Goal: Navigation & Orientation: Find specific page/section

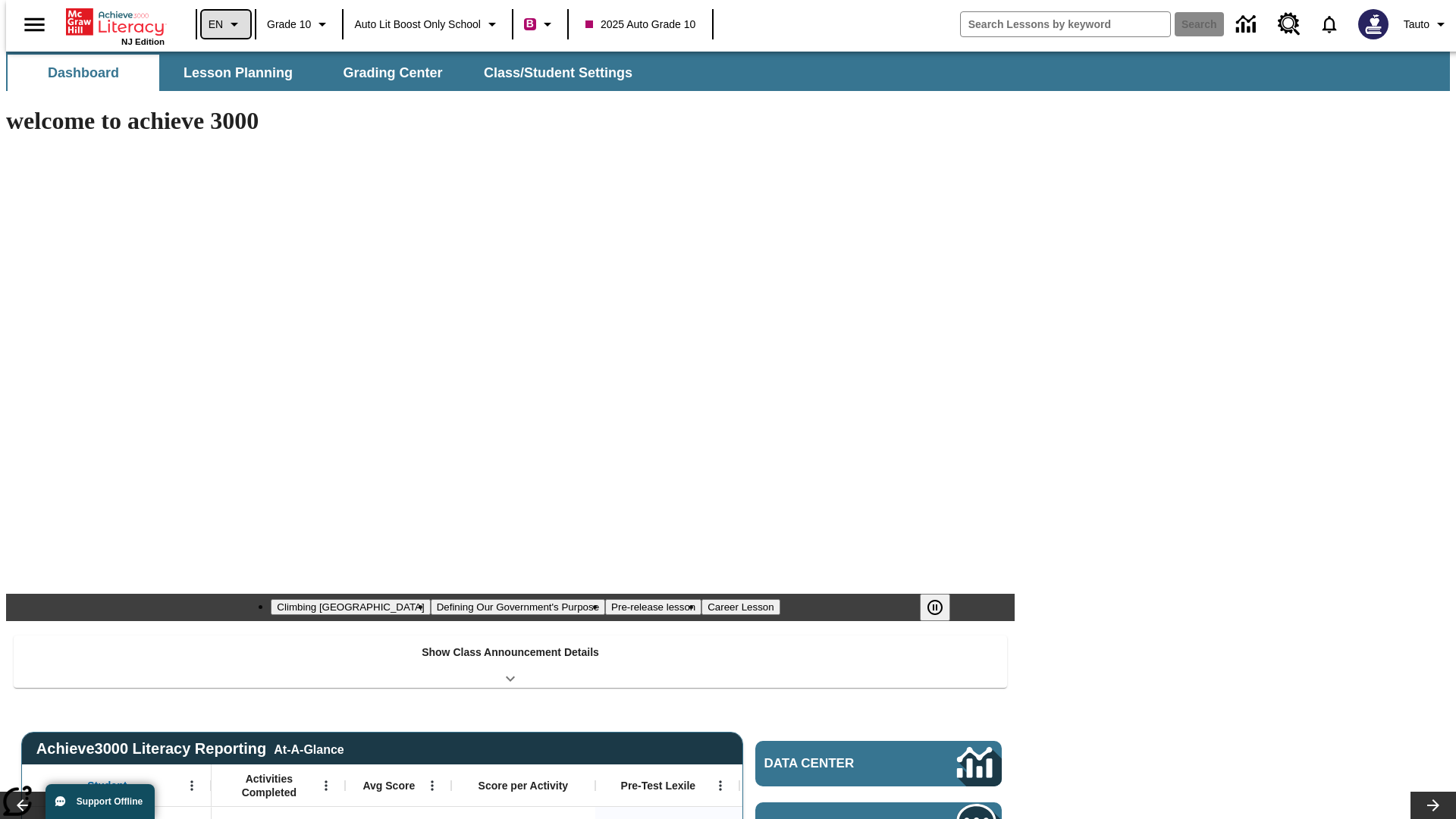
click at [225, 25] on icon "Language: EN, Select a language" at bounding box center [234, 25] width 18 height 18
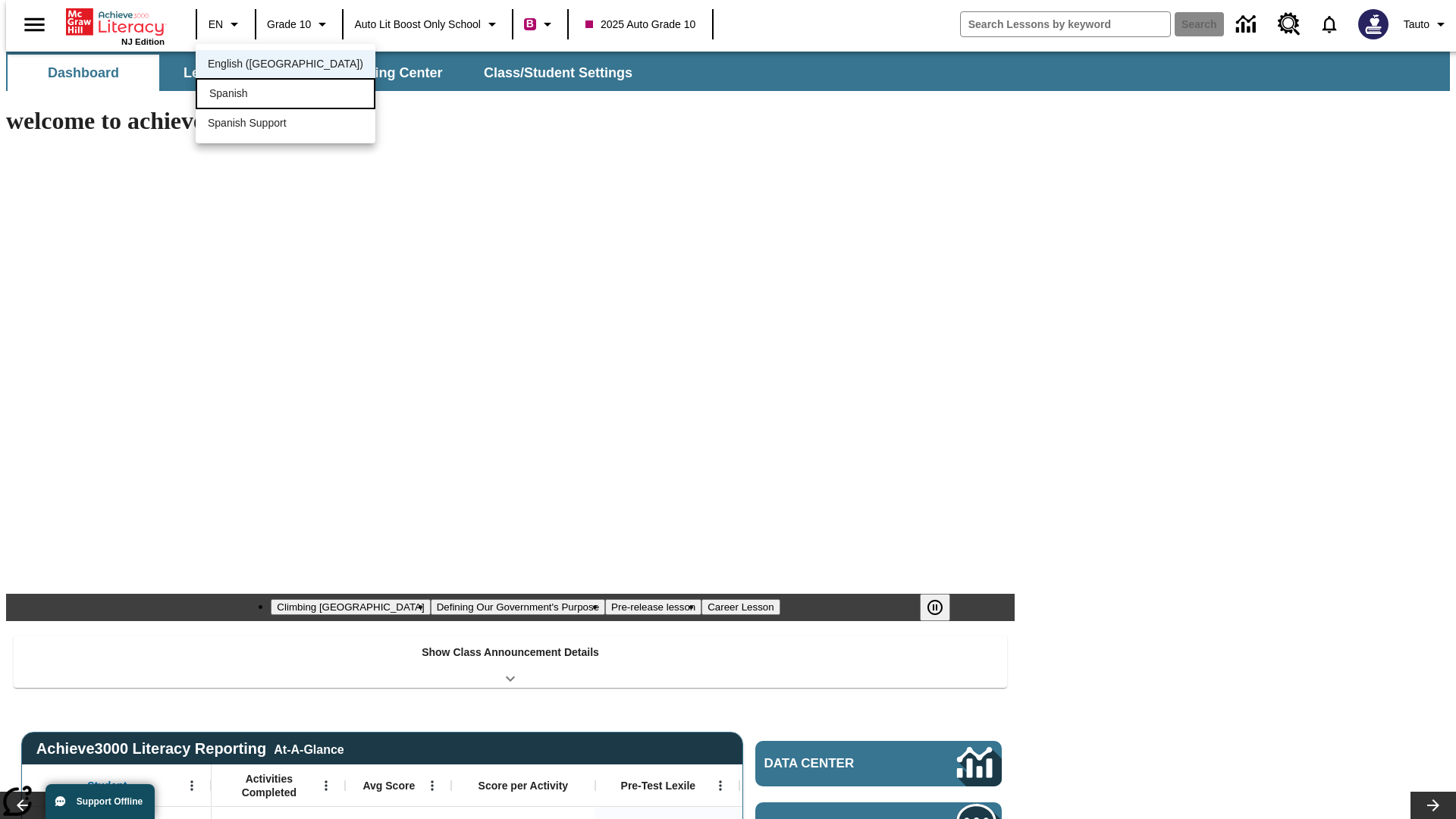
click at [253, 94] on div "Spanish" at bounding box center [286, 94] width 180 height 31
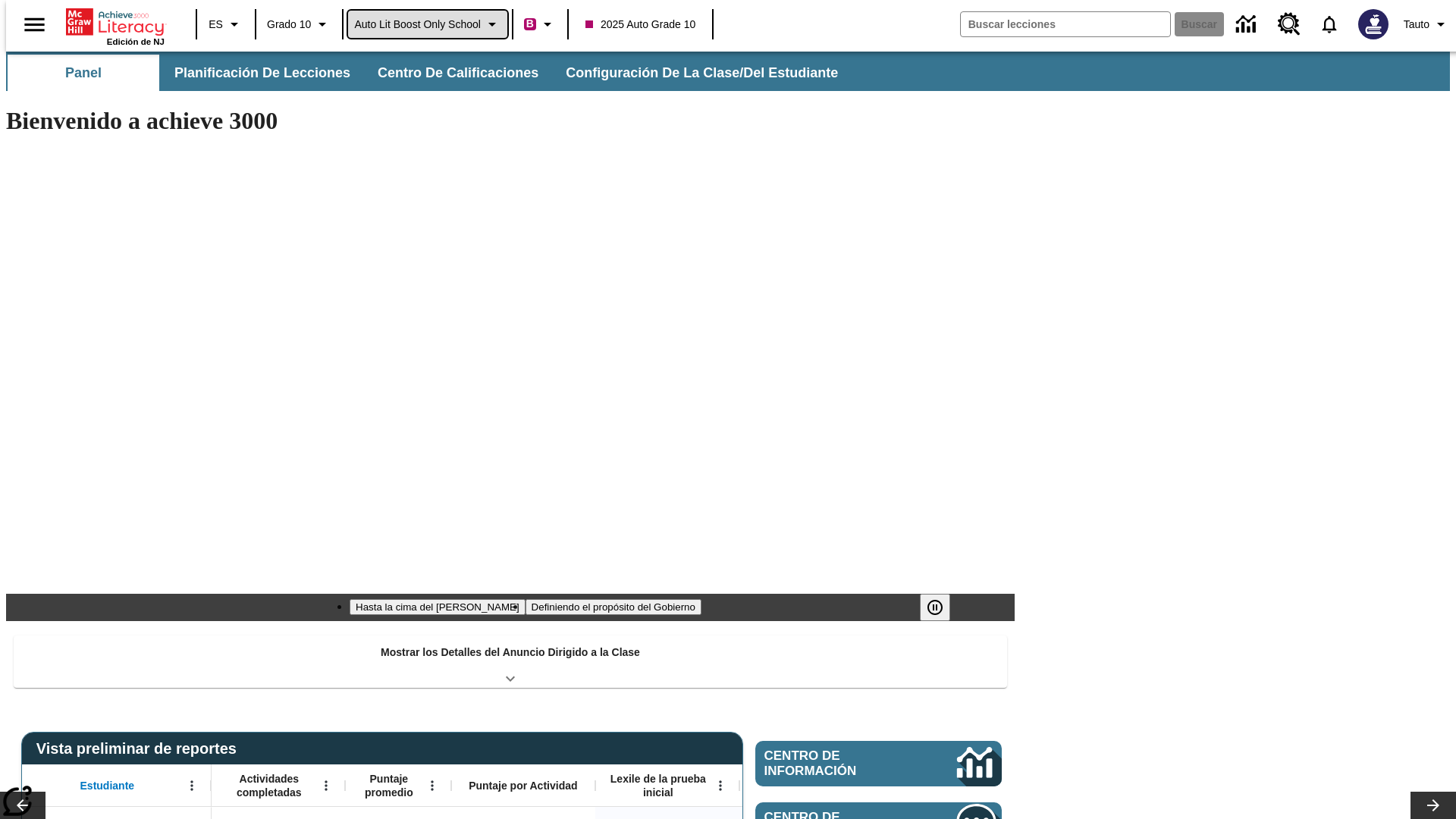
click at [427, 25] on span "Auto Lit Boost only School" at bounding box center [417, 25] width 127 height 16
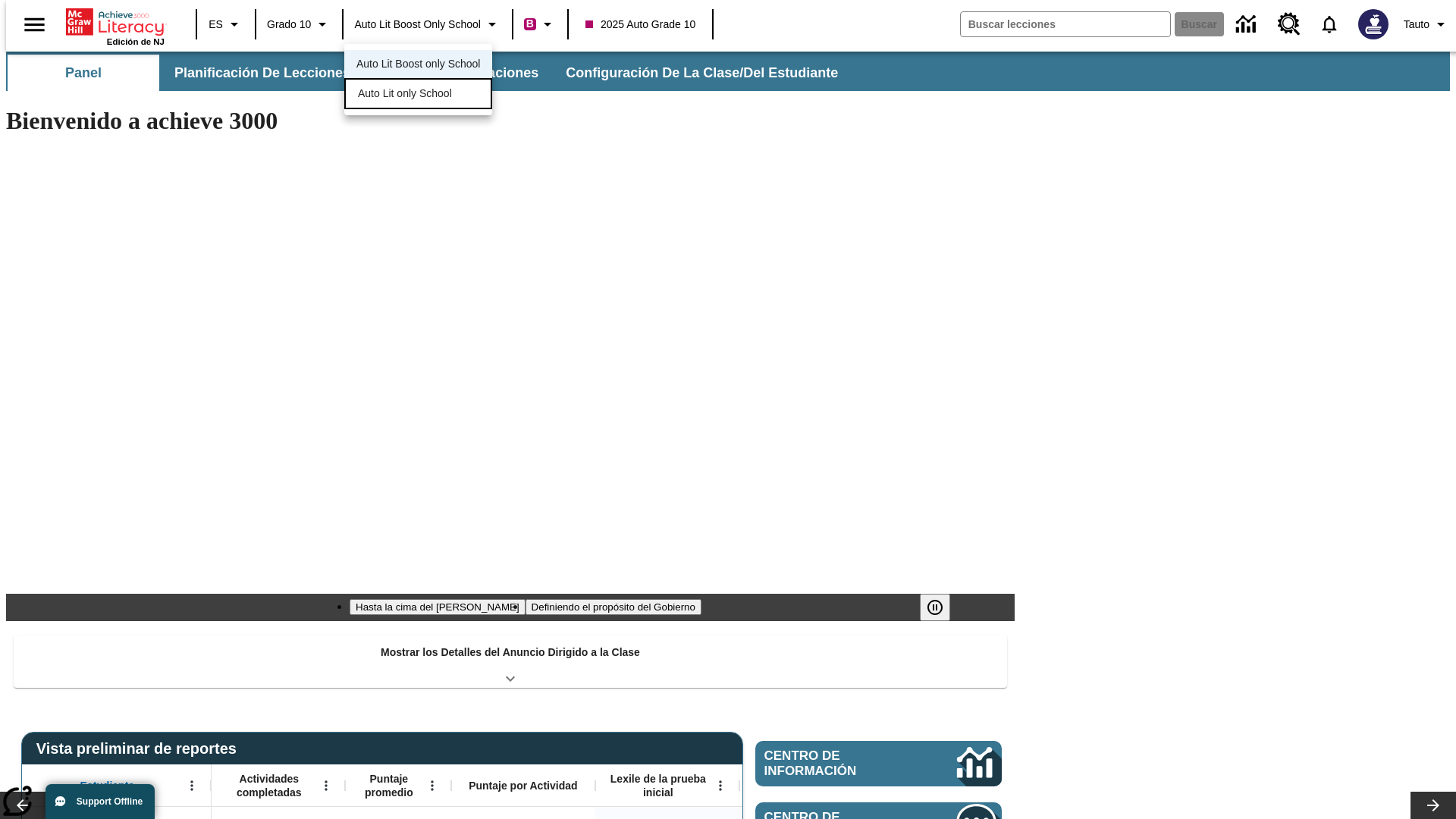
click at [406, 94] on span "Auto Lit only School" at bounding box center [405, 94] width 94 height 16
